Goal: Use online tool/utility: Utilize a website feature to perform a specific function

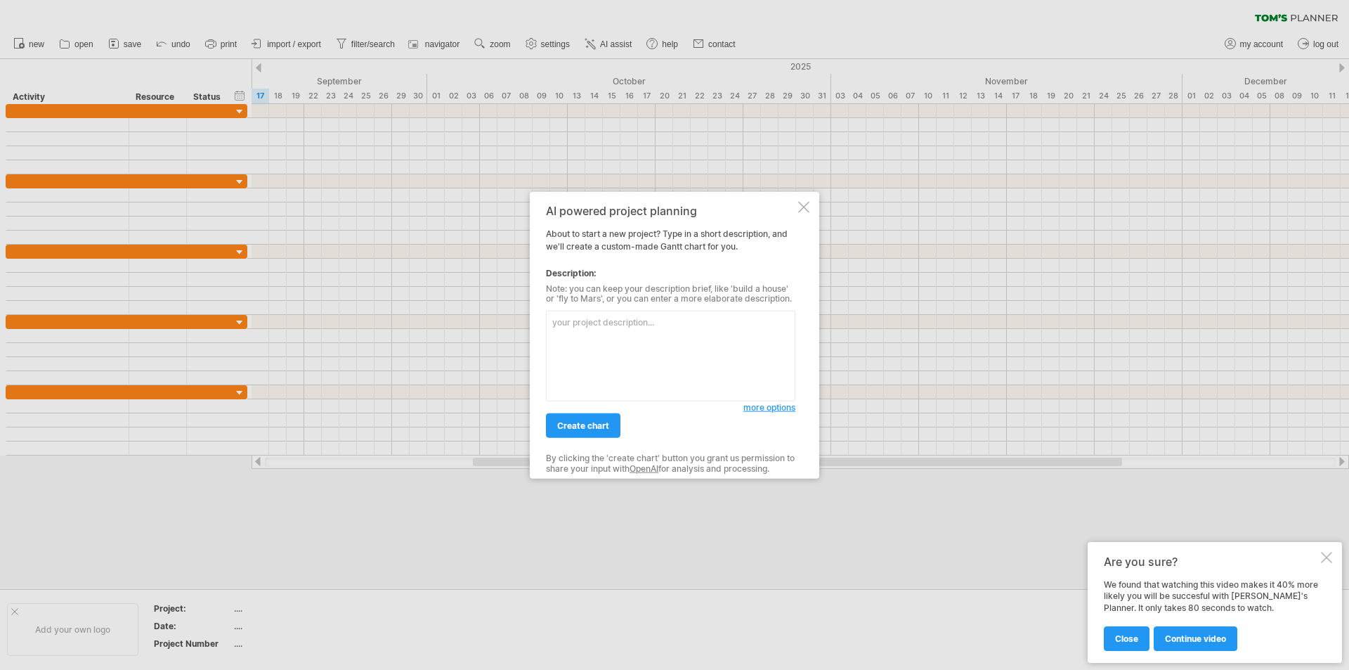
click at [611, 348] on textarea at bounding box center [670, 356] width 249 height 91
paste textarea "Crée un diagramme [PERSON_NAME] pour un projet Data Engineer : - Cadrage & Spéc…"
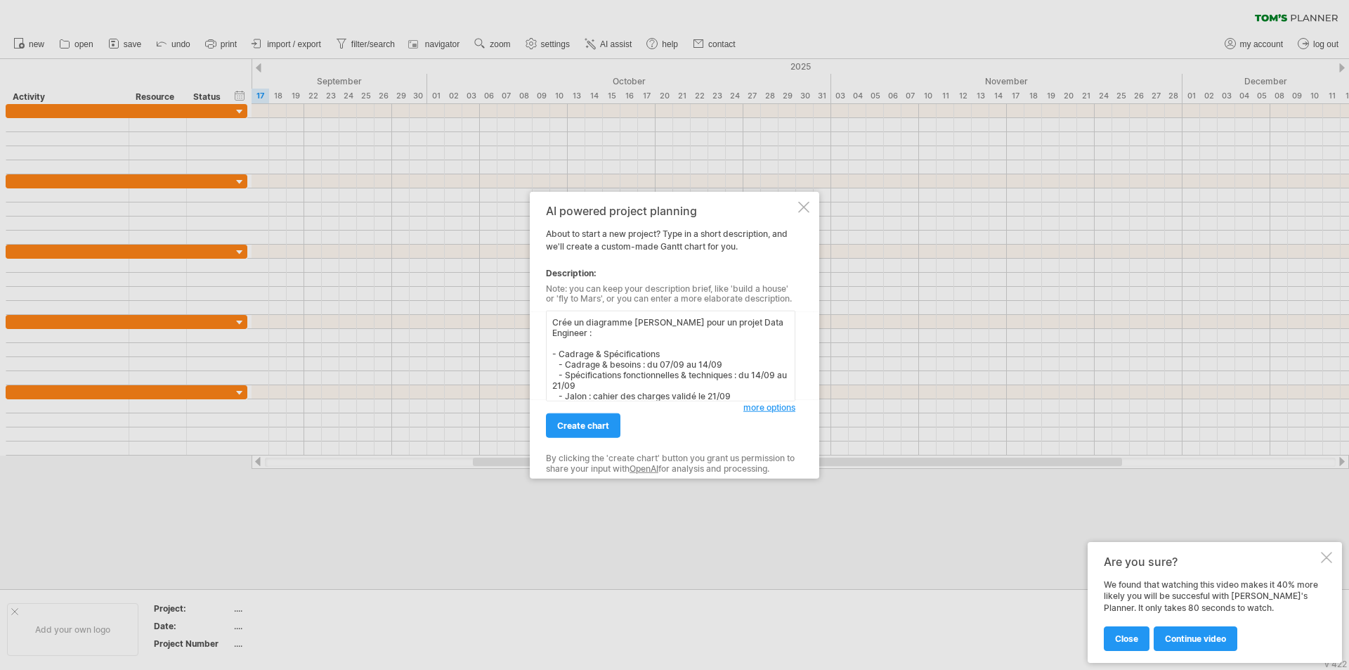
scroll to position [211, 0]
type textarea "Crée un diagramme [PERSON_NAME] pour un projet Data Engineer : - Cadrage & Spéc…"
click at [574, 423] on span "create chart" at bounding box center [583, 425] width 52 height 11
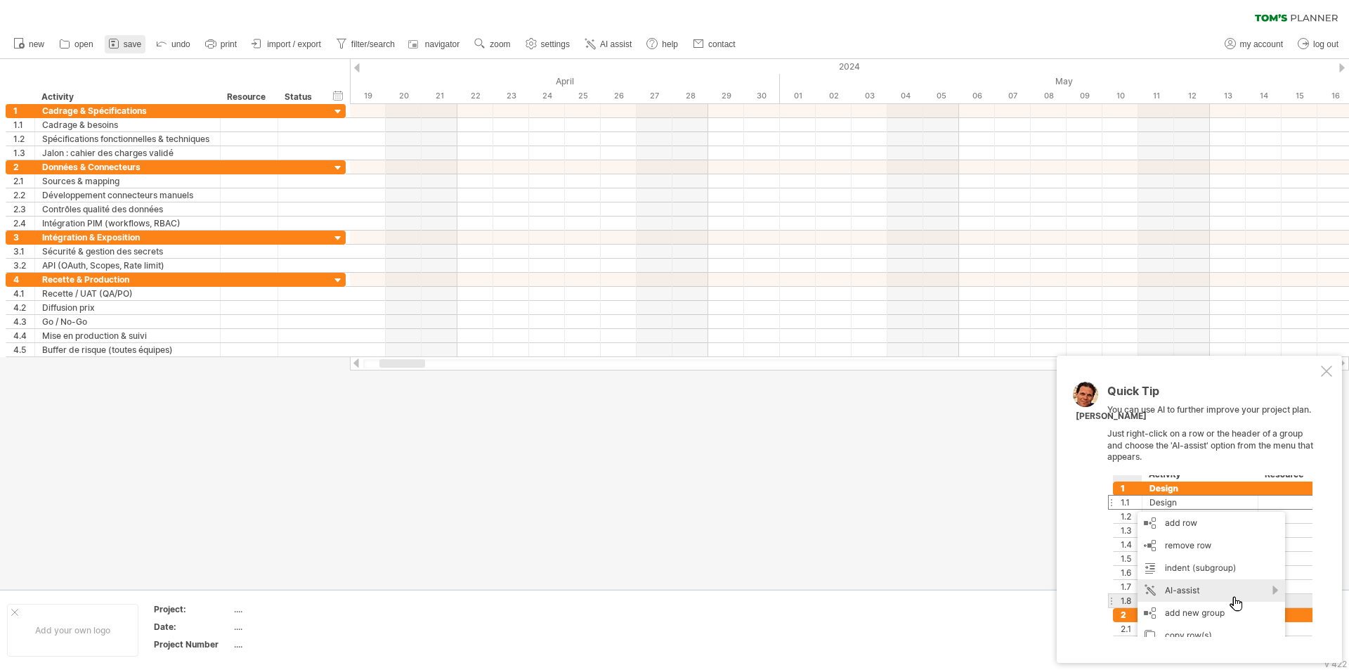
click at [110, 45] on icon at bounding box center [113, 43] width 9 height 9
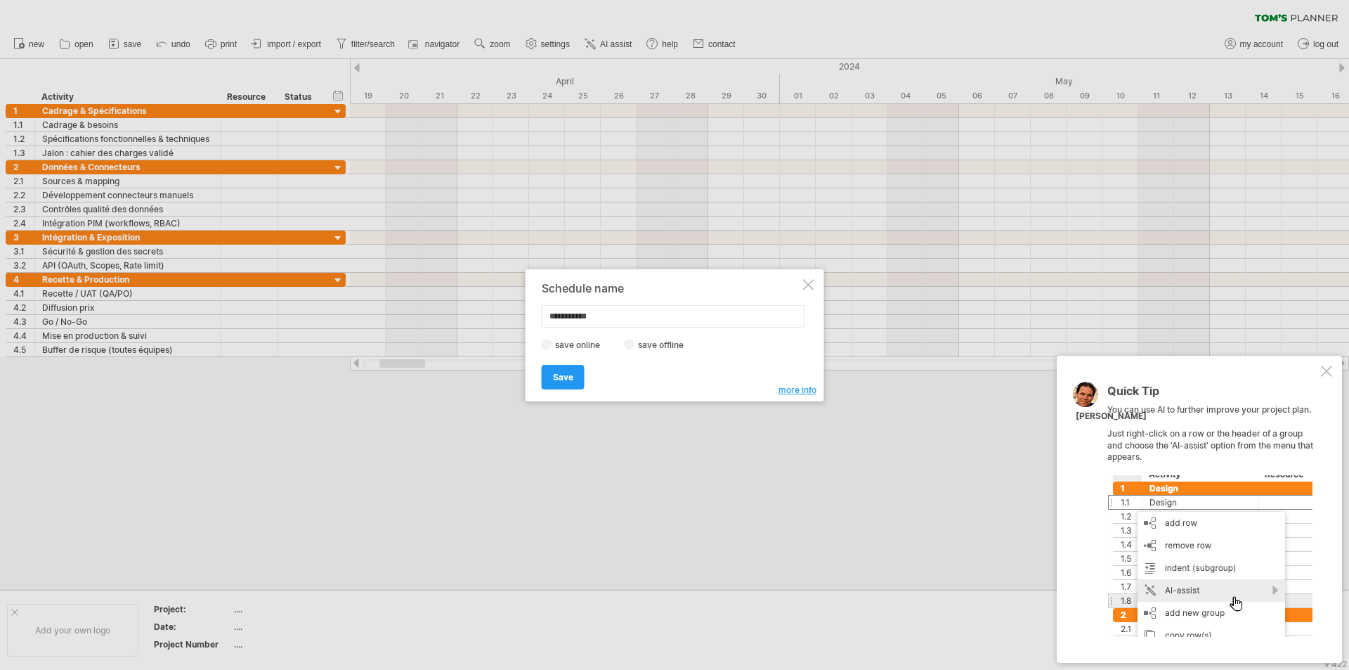
click at [654, 344] on label "save offline" at bounding box center [664, 344] width 61 height 11
click at [579, 339] on label "save online" at bounding box center [582, 344] width 60 height 11
click at [804, 287] on div at bounding box center [808, 284] width 11 height 11
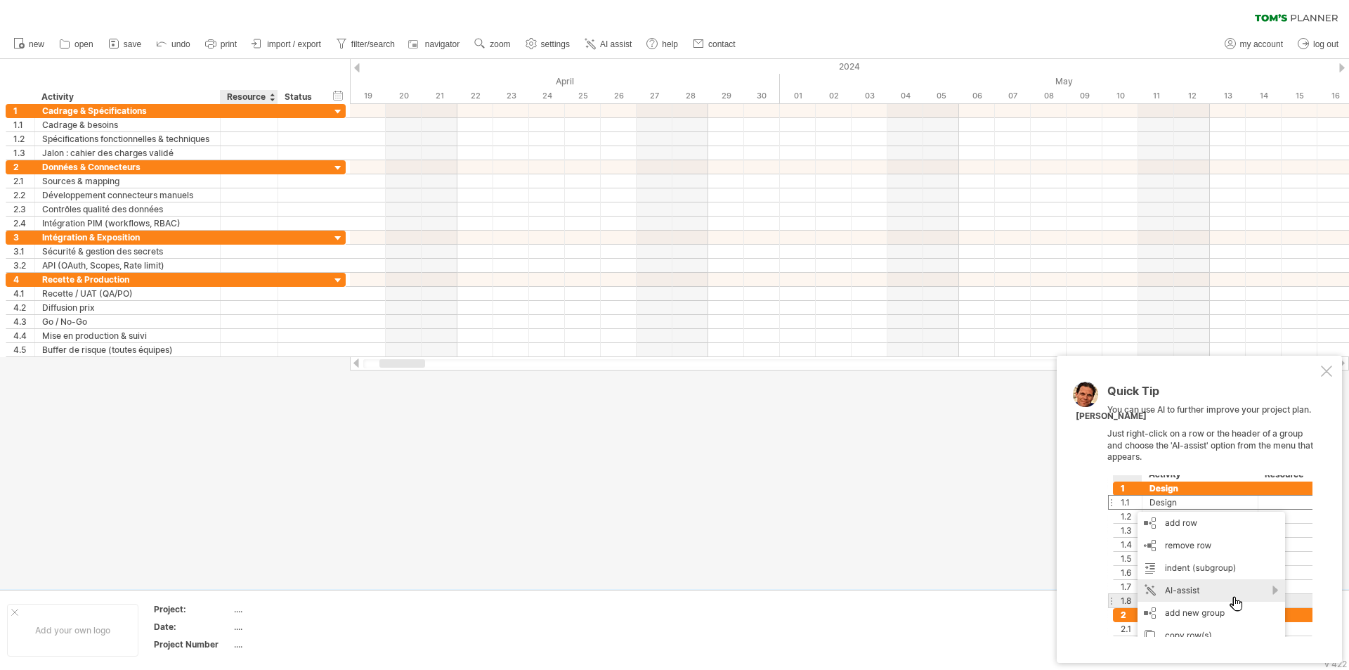
click at [272, 480] on div at bounding box center [674, 324] width 1349 height 530
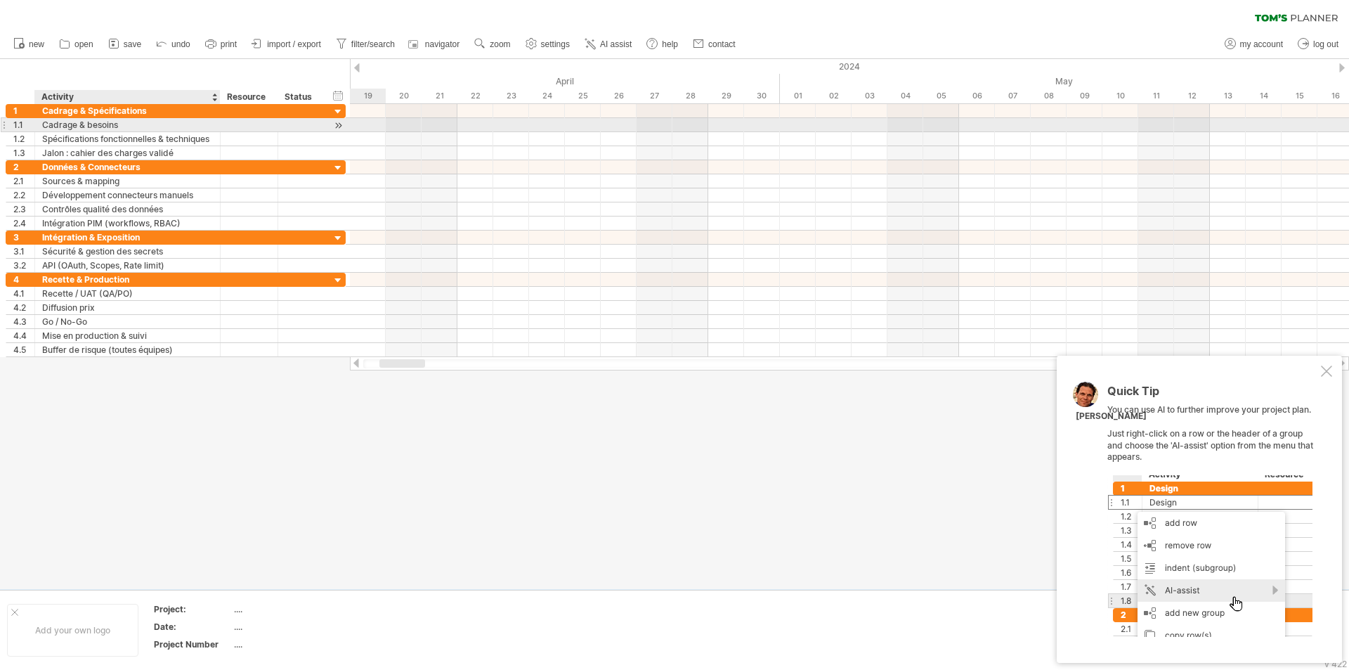
click at [65, 122] on div "Cadrage & besoins" at bounding box center [127, 124] width 171 height 13
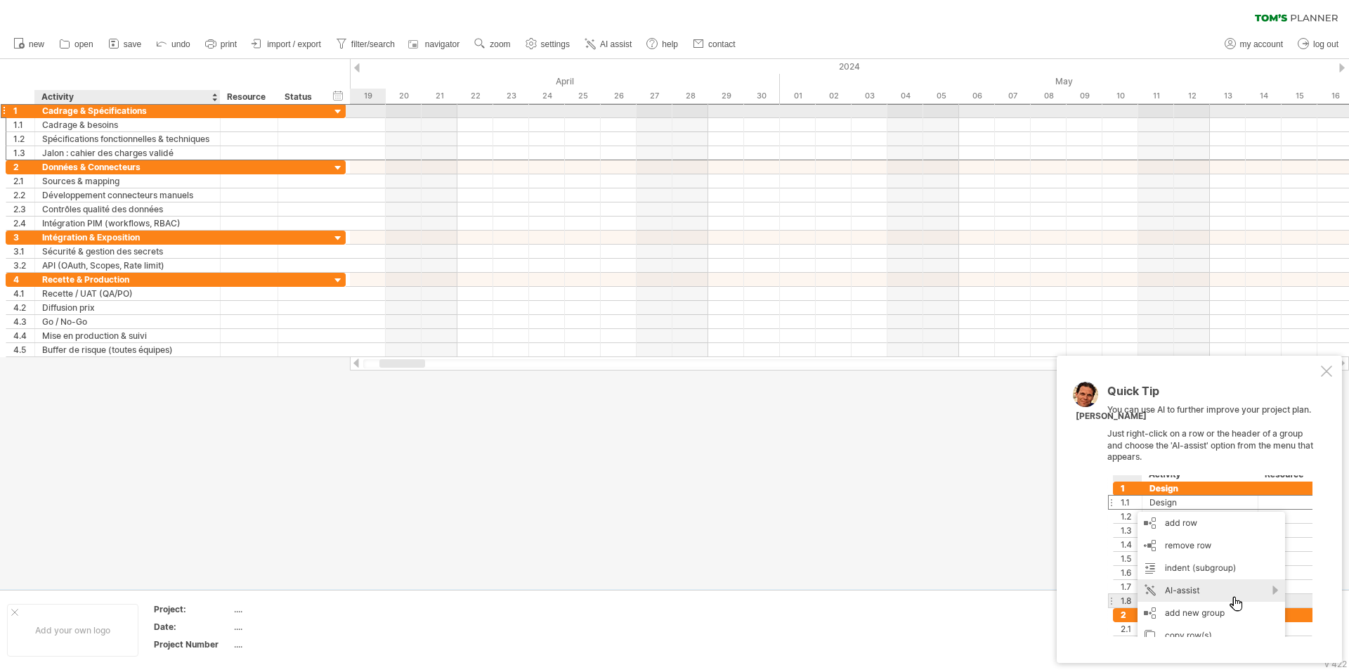
click at [86, 107] on div "Cadrage & Spécifications" at bounding box center [127, 110] width 171 height 13
click at [158, 101] on div "Activity" at bounding box center [126, 97] width 171 height 14
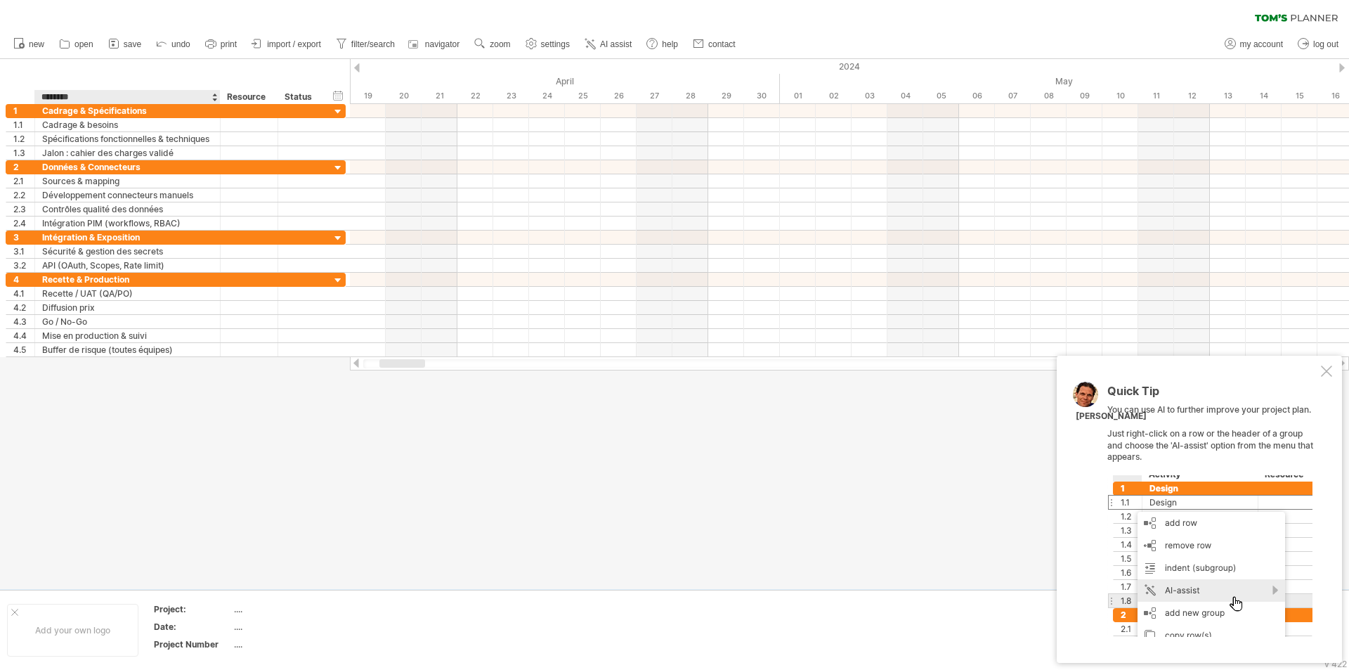
click at [211, 97] on div "******** Activity" at bounding box center [126, 97] width 185 height 14
click at [1324, 374] on div at bounding box center [1326, 370] width 11 height 11
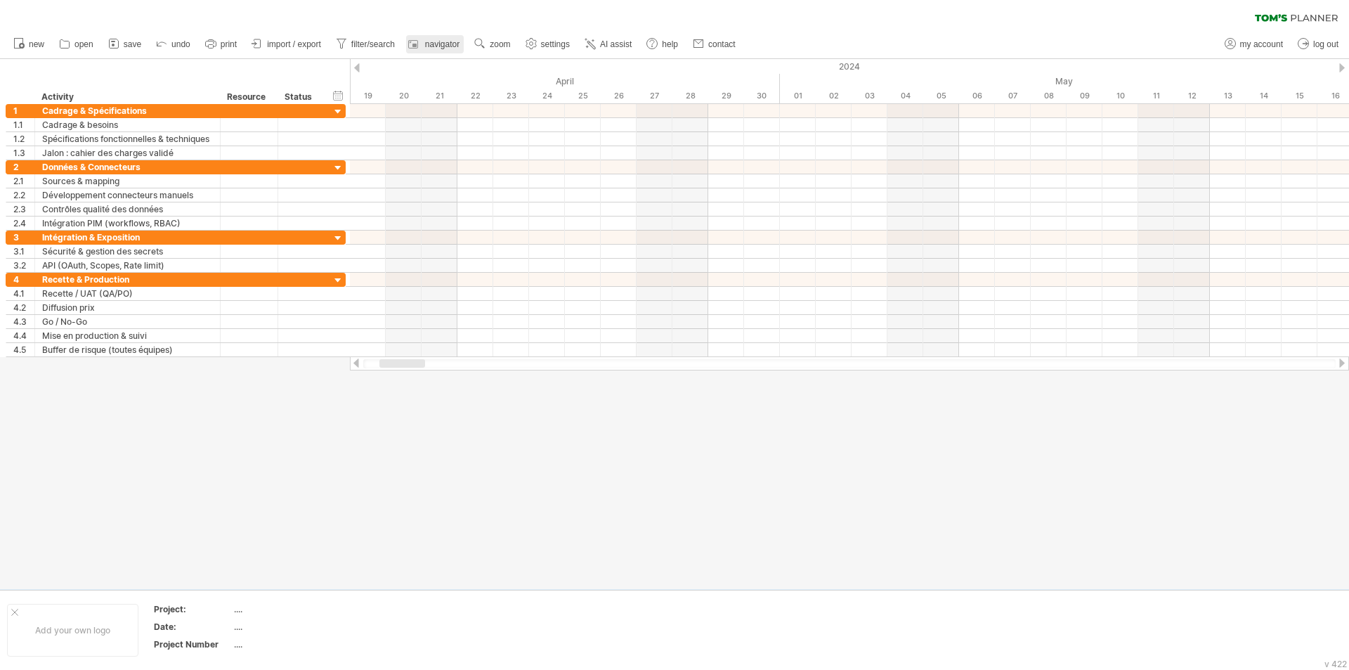
click at [436, 37] on link "navigator" at bounding box center [435, 44] width 58 height 18
drag, startPoint x: 1226, startPoint y: 601, endPoint x: 1095, endPoint y: 403, distance: 237.9
click at [1095, 403] on div "Navigator" at bounding box center [1038, 399] width 339 height 14
click at [1086, 394] on div "Navigator" at bounding box center [1038, 399] width 339 height 14
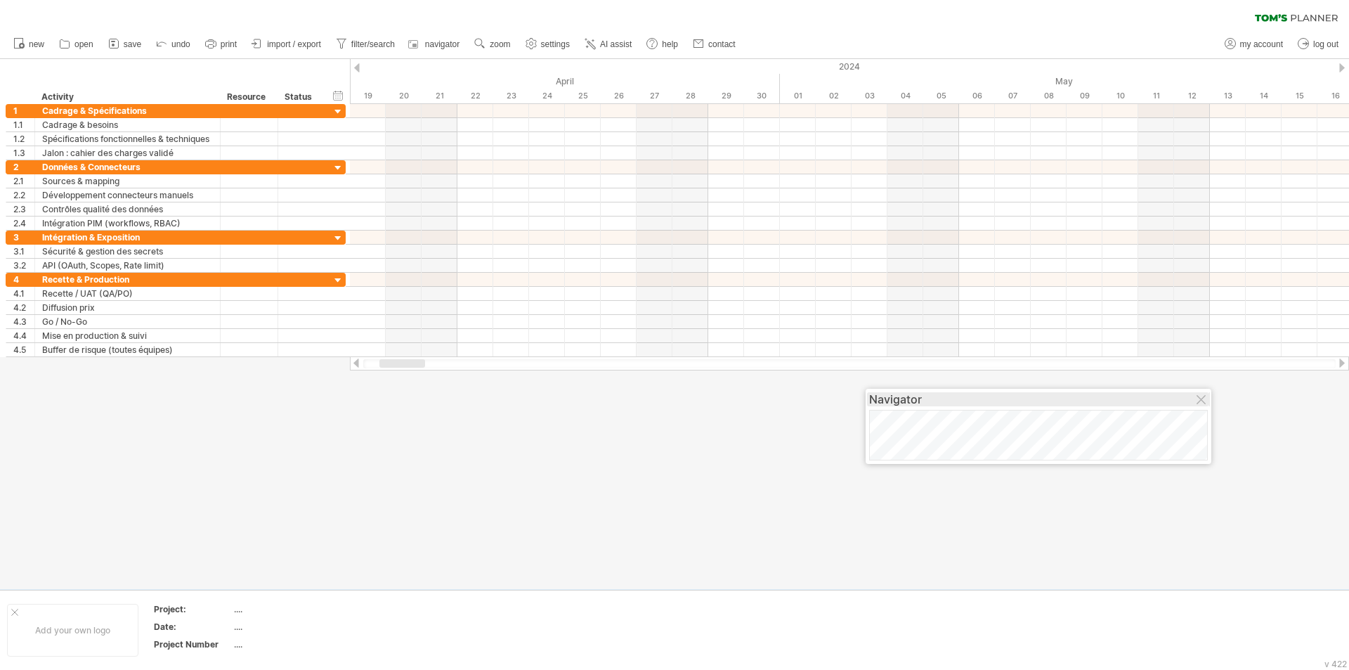
click at [1086, 394] on div "Navigator" at bounding box center [1038, 399] width 339 height 14
drag, startPoint x: 1086, startPoint y: 394, endPoint x: 1206, endPoint y: 475, distance: 145.4
click at [1206, 475] on div "Navigator" at bounding box center [1159, 480] width 339 height 14
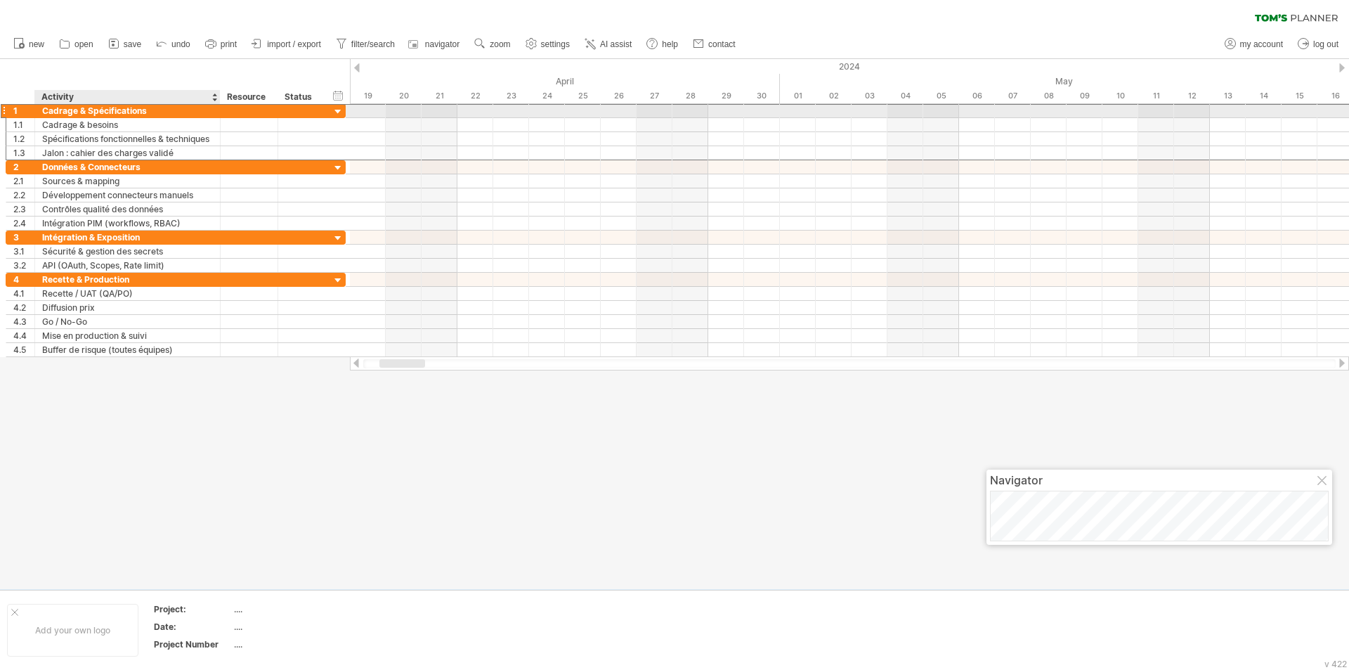
click at [178, 115] on div "Cadrage & Spécifications" at bounding box center [127, 110] width 171 height 13
click at [213, 107] on div "**********" at bounding box center [127, 110] width 185 height 13
click at [334, 113] on div at bounding box center [338, 111] width 13 height 13
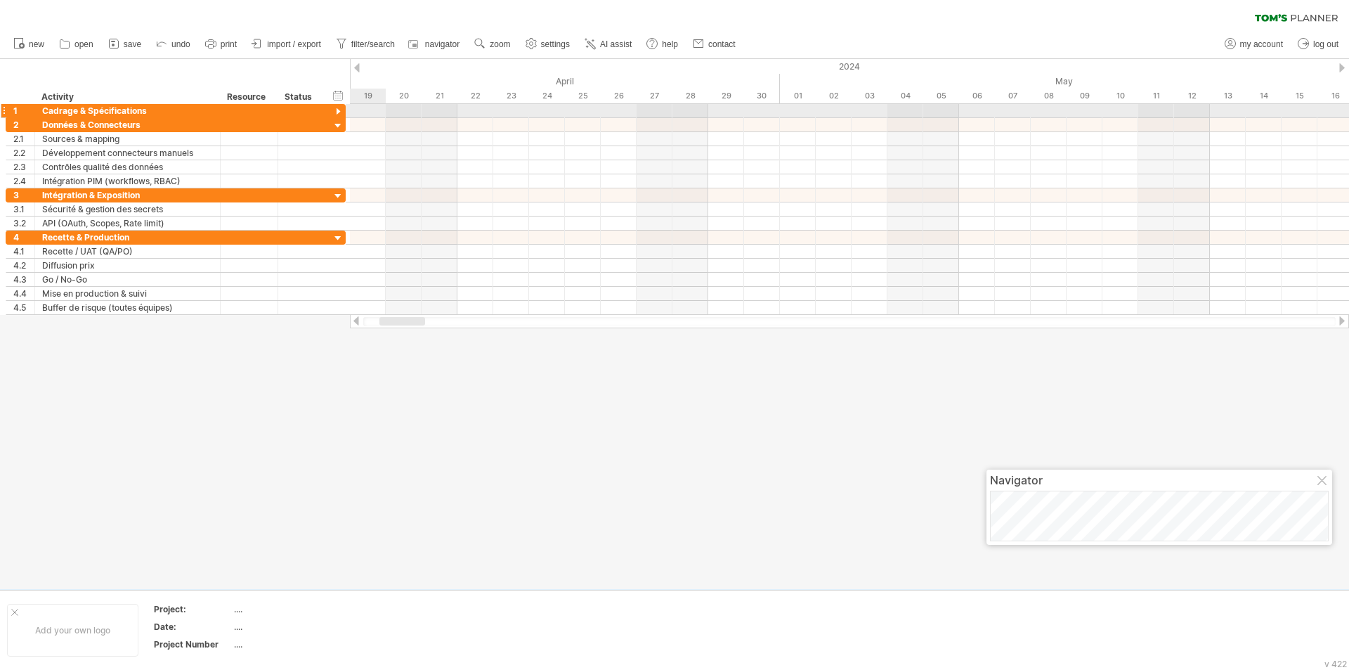
click at [334, 113] on div at bounding box center [338, 111] width 13 height 13
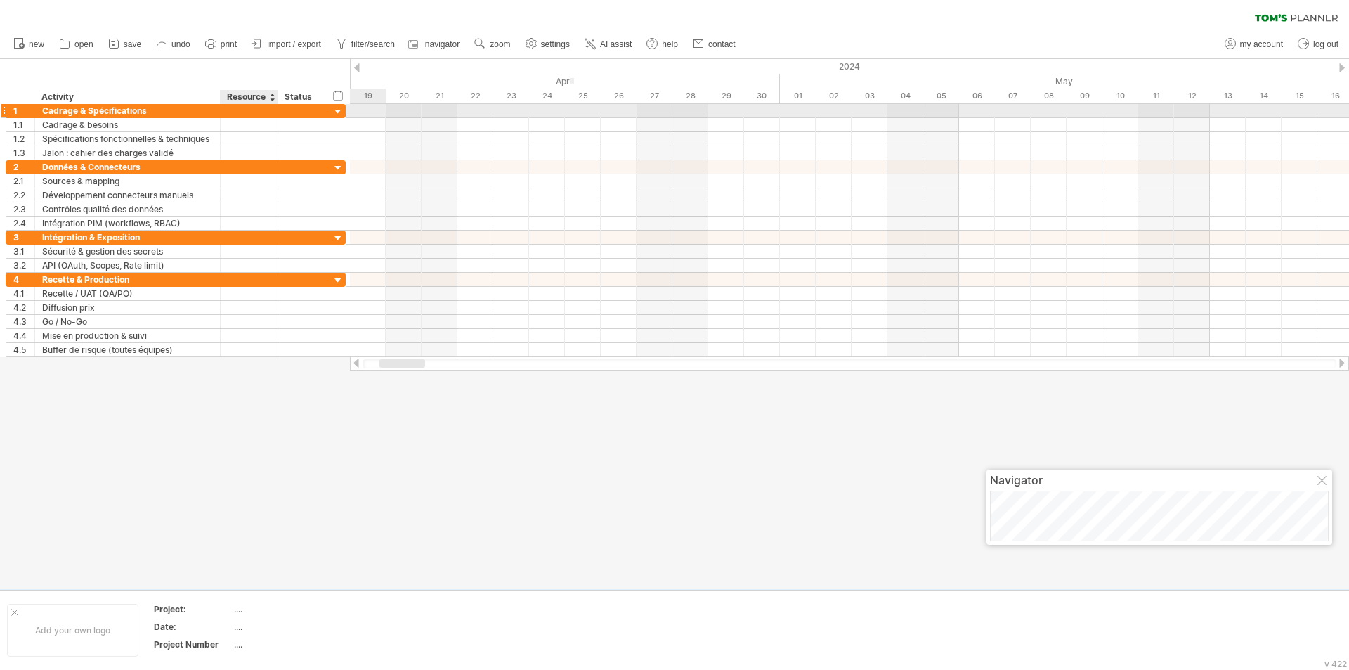
click at [275, 116] on div at bounding box center [276, 111] width 7 height 14
click at [258, 116] on div at bounding box center [249, 110] width 43 height 13
click at [258, 116] on input "text" at bounding box center [249, 110] width 43 height 13
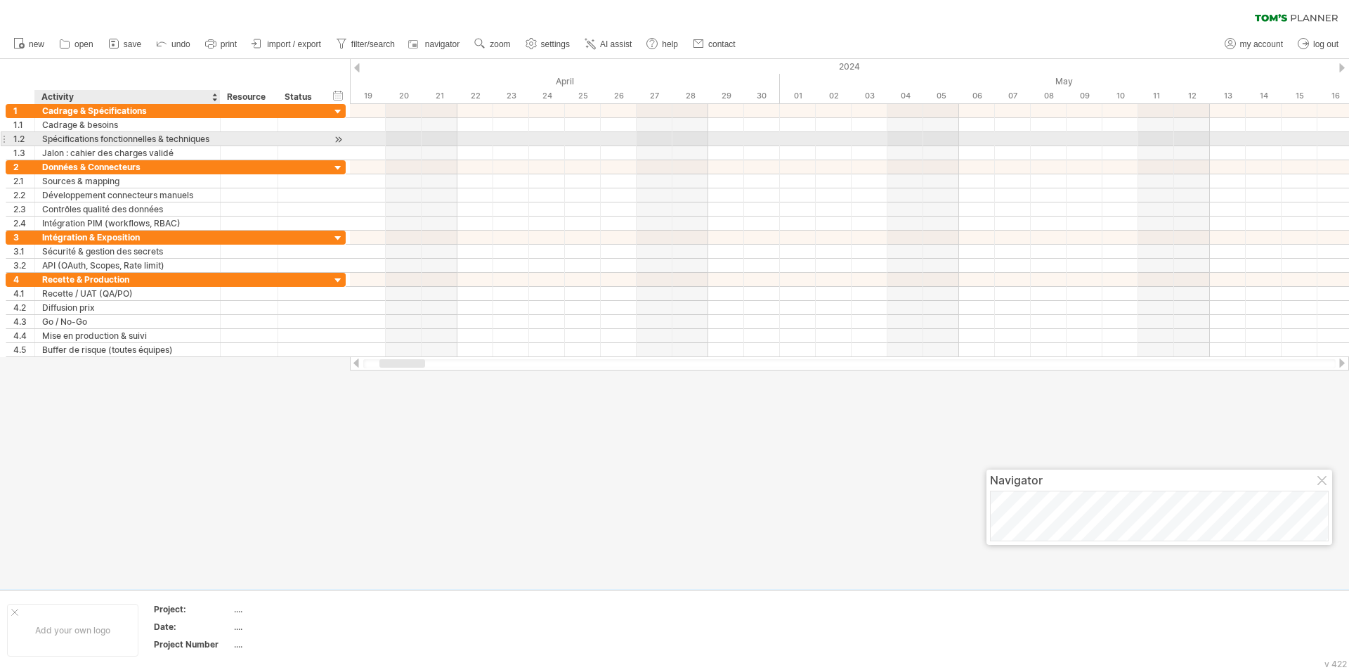
drag, startPoint x: 153, startPoint y: 408, endPoint x: 313, endPoint y: 365, distance: 166.0
click at [313, 365] on div at bounding box center [674, 324] width 1349 height 530
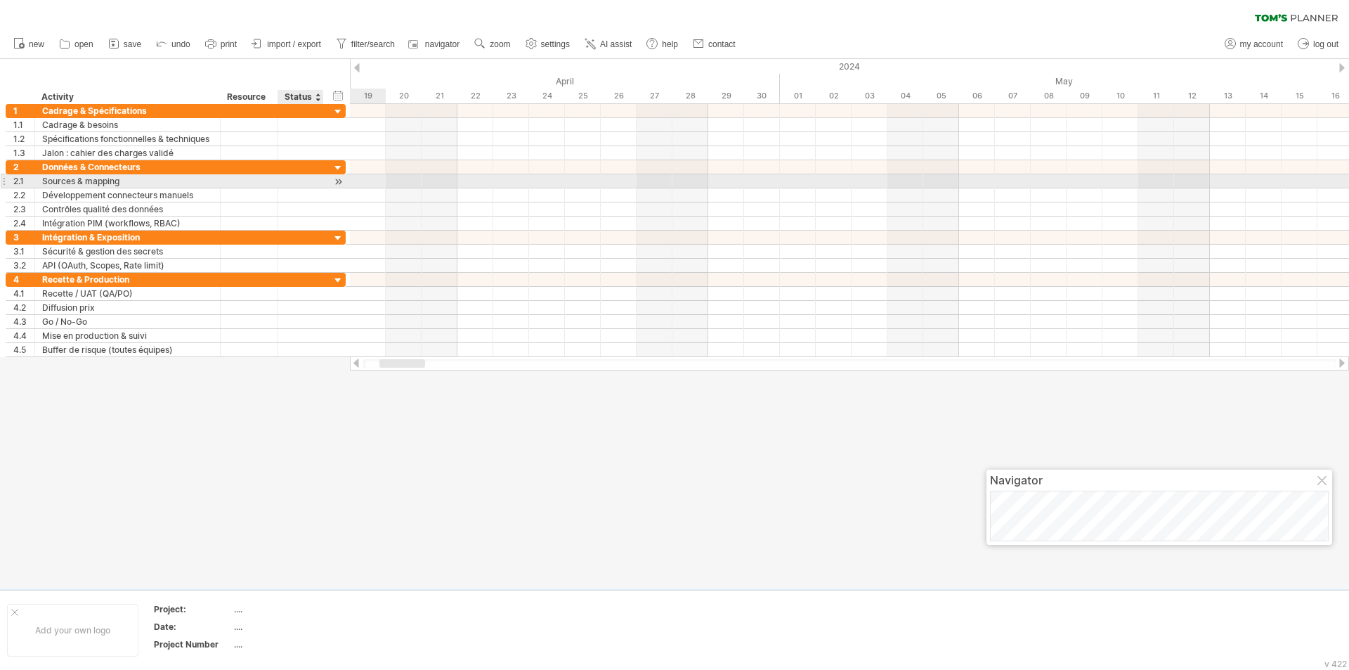
click at [342, 177] on div at bounding box center [338, 181] width 13 height 15
